Goal: Task Accomplishment & Management: Complete application form

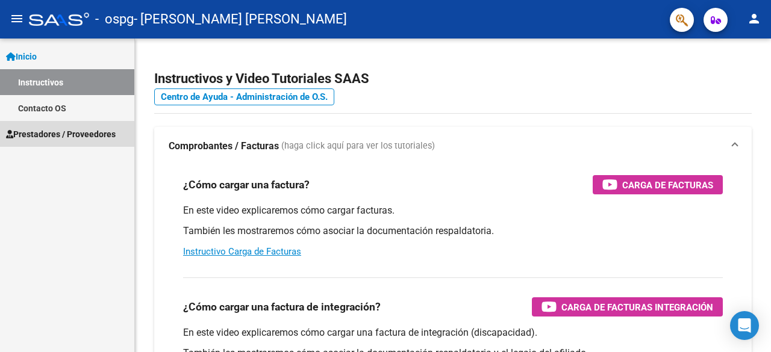
click at [58, 129] on span "Prestadores / Proveedores" at bounding box center [61, 134] width 110 height 13
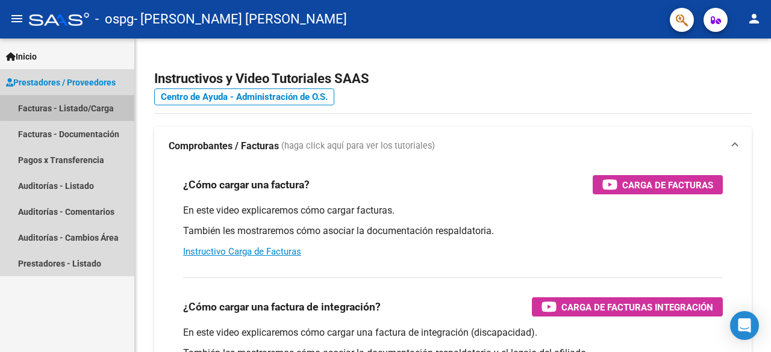
click at [69, 107] on link "Facturas - Listado/Carga" at bounding box center [67, 108] width 134 height 26
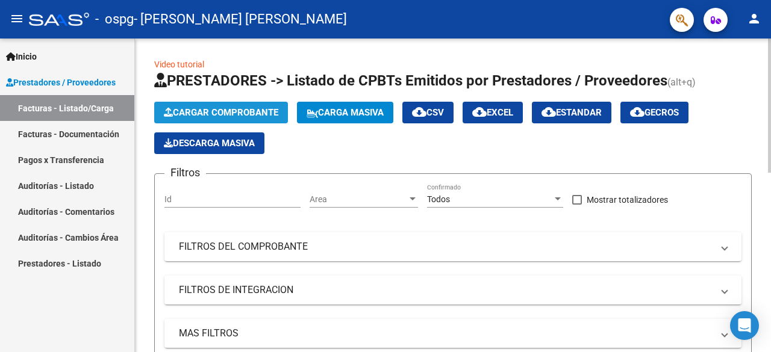
click at [196, 109] on span "Cargar Comprobante" at bounding box center [221, 112] width 114 height 11
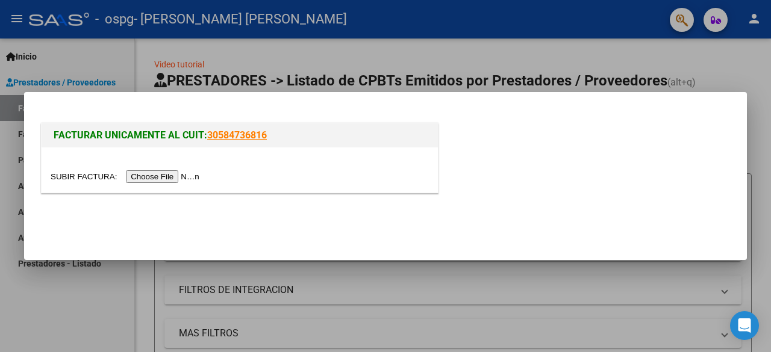
click at [156, 179] on input "file" at bounding box center [127, 176] width 152 height 13
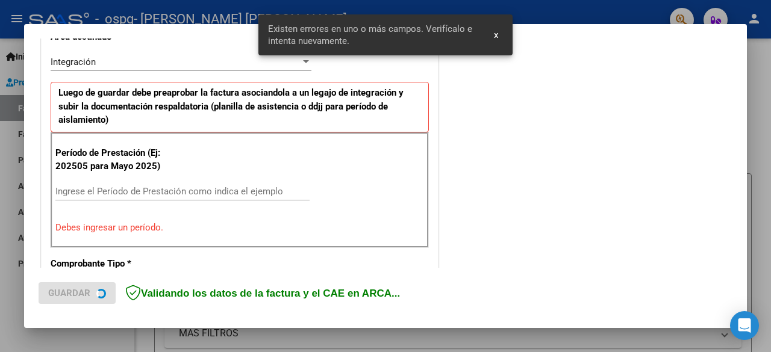
scroll to position [294, 0]
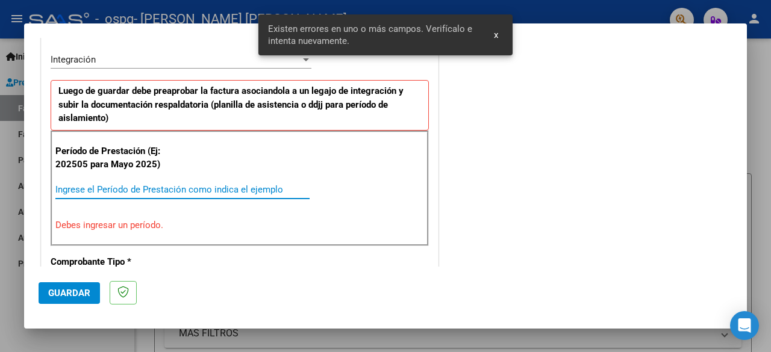
click at [158, 185] on input "Ingrese el Período de Prestación como indica el ejemplo" at bounding box center [182, 189] width 254 height 11
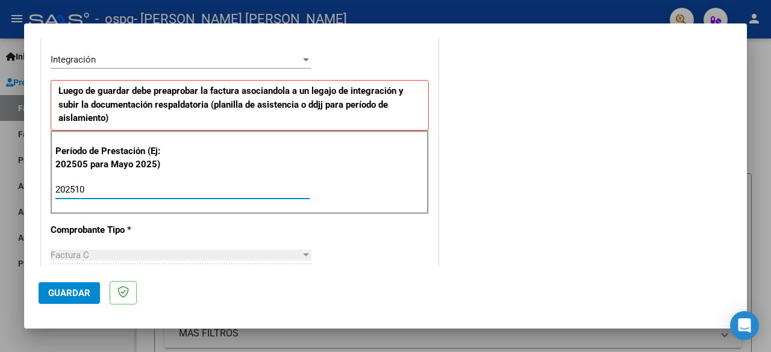
type input "202509"
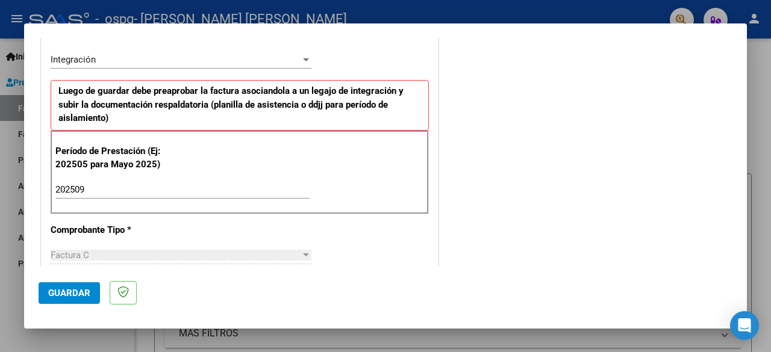
click at [337, 190] on div "Período de Prestación (Ej: 202505 para Mayo 2025) 202509 Ingrese el Período de …" at bounding box center [240, 173] width 378 height 84
click at [155, 225] on p "Comprobante Tipo *" at bounding box center [107, 230] width 113 height 14
click at [72, 292] on span "Guardar" at bounding box center [69, 293] width 42 height 11
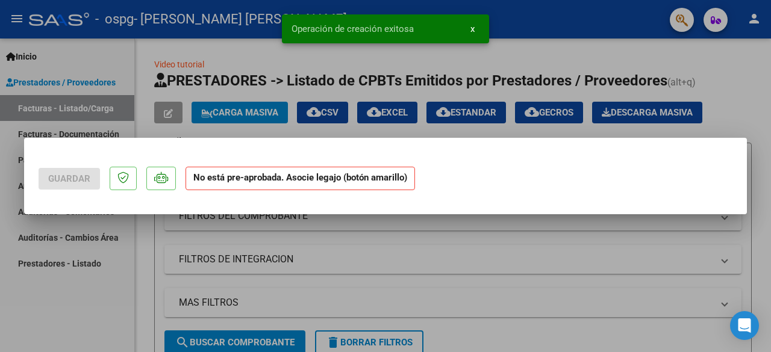
scroll to position [0, 0]
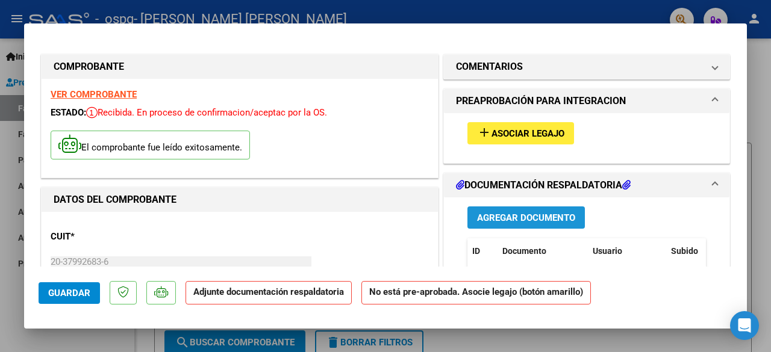
click at [520, 219] on span "Agregar Documento" at bounding box center [526, 218] width 98 height 11
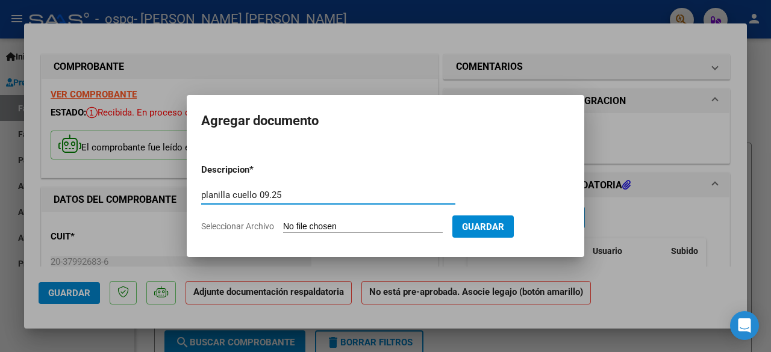
type input "planilla cuello 09.25"
click at [399, 226] on input "Seleccionar Archivo" at bounding box center [363, 227] width 160 height 11
type input "C:\fakepath\Planilla Cuello 09.25.pdf"
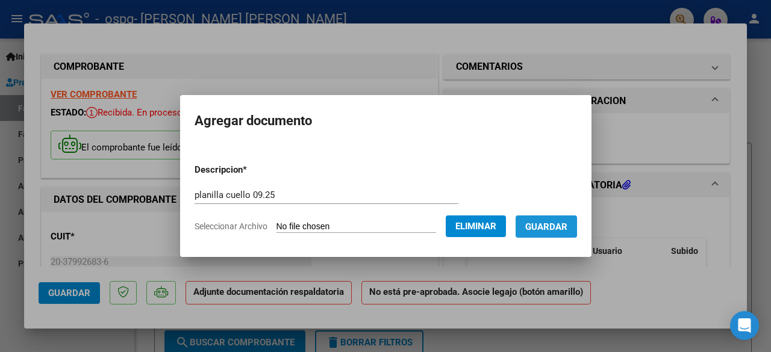
click at [577, 226] on button "Guardar" at bounding box center [545, 227] width 61 height 22
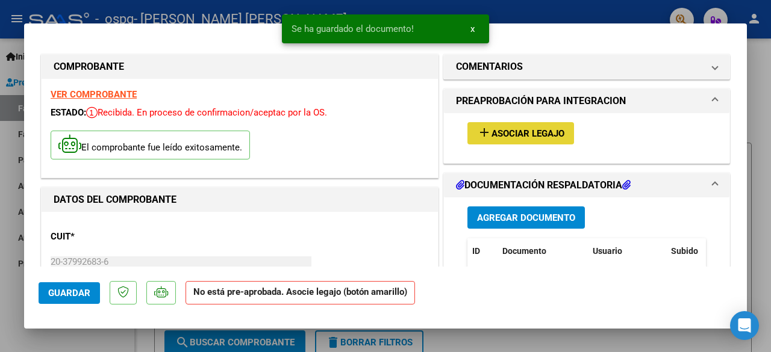
click at [491, 128] on span "Asociar Legajo" at bounding box center [527, 133] width 73 height 11
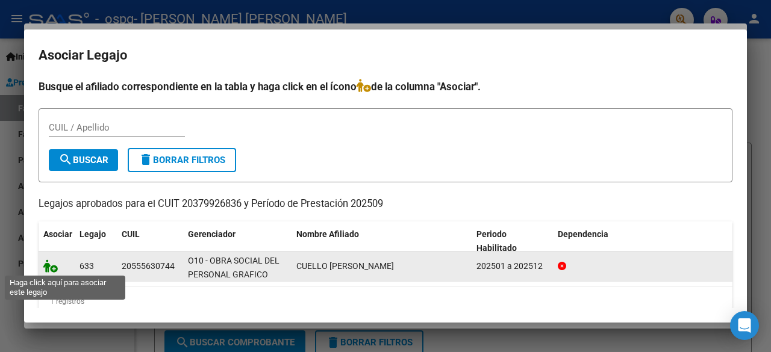
click at [54, 270] on icon at bounding box center [50, 266] width 14 height 13
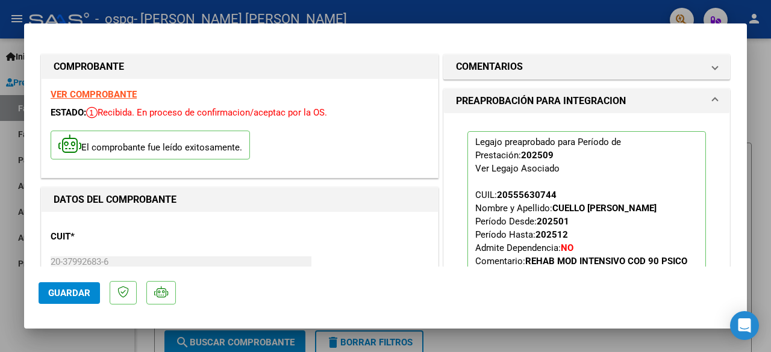
click at [372, 209] on div "DATOS DEL COMPROBANTE" at bounding box center [240, 200] width 396 height 24
click at [372, 226] on div "CUIT * 20-37992683-6 Ingresar CUIT ANALISIS PRESTADOR [PERSON_NAME] [PERSON_NAM…" at bounding box center [240, 274] width 378 height 106
click at [87, 291] on span "Guardar" at bounding box center [69, 293] width 42 height 11
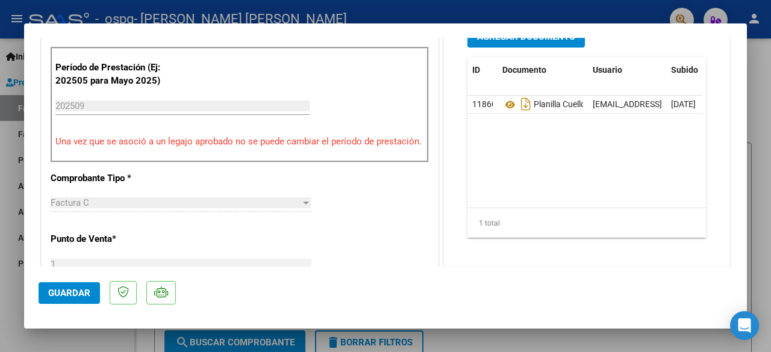
scroll to position [0, 84]
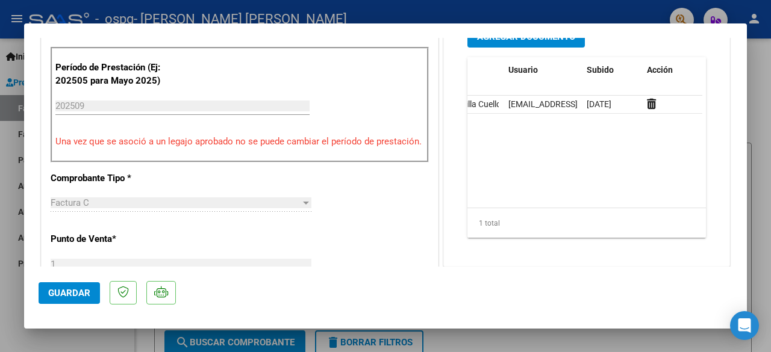
click at [758, 91] on div at bounding box center [385, 176] width 771 height 352
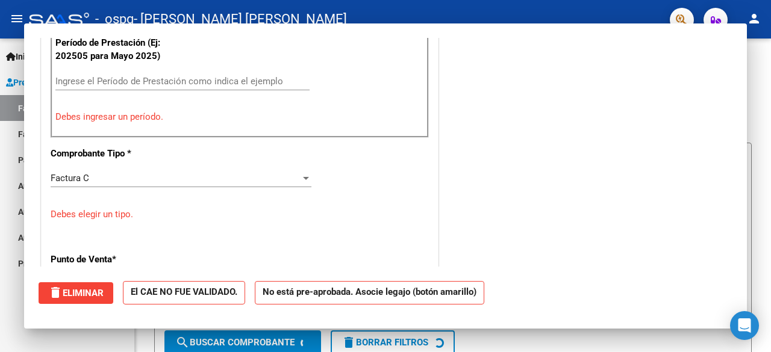
scroll to position [0, 0]
